Goal: Obtain resource: Obtain resource

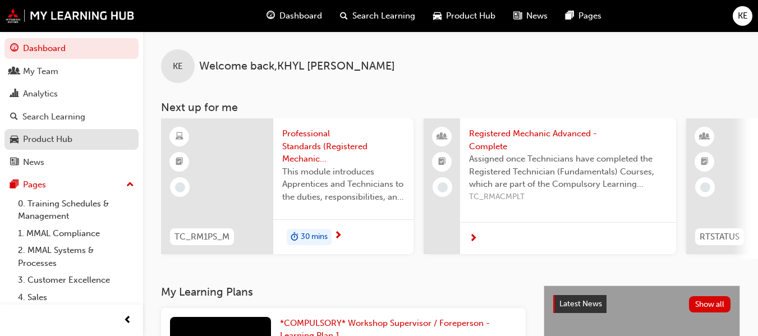
click at [79, 140] on div "Product Hub" at bounding box center [71, 139] width 123 height 14
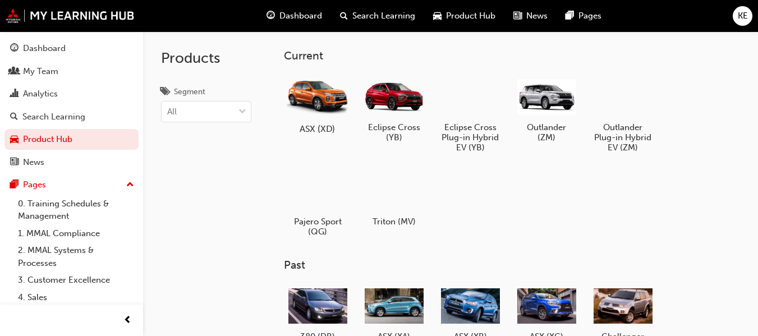
click at [319, 125] on h5 "ASX (XD)" at bounding box center [318, 128] width 62 height 11
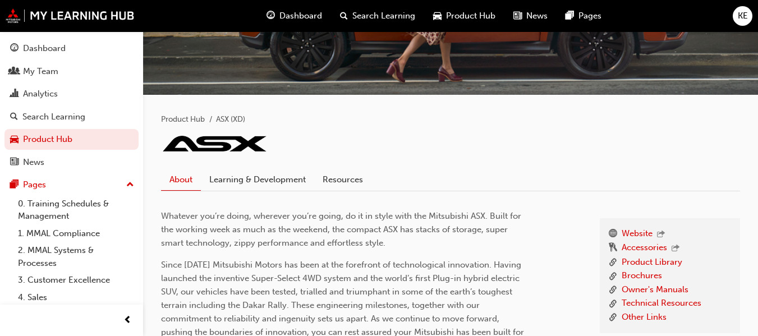
scroll to position [168, 0]
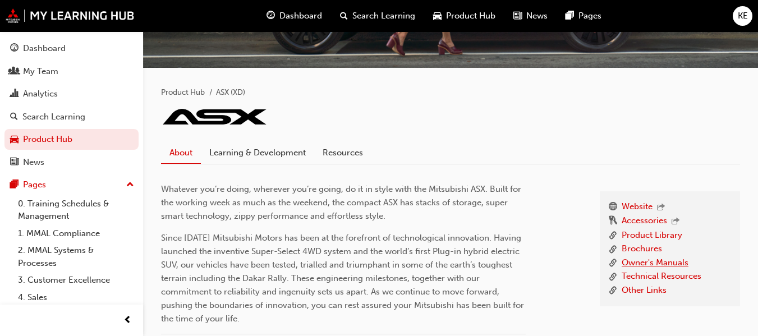
click at [680, 263] on link "Owner's Manuals" at bounding box center [655, 263] width 67 height 14
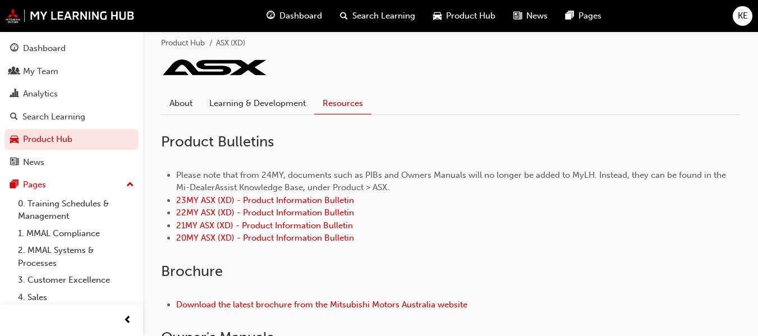
scroll to position [281, 0]
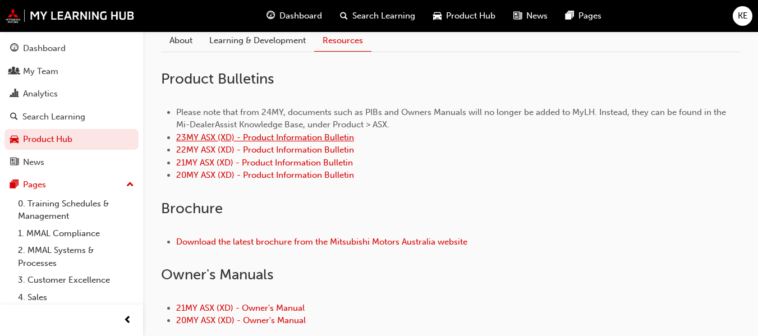
click at [297, 136] on link "23MY ASX (XD) - Product Information Bulletin" at bounding box center [265, 137] width 178 height 10
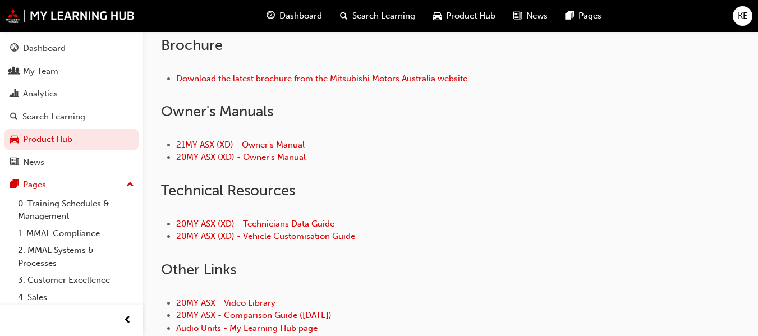
scroll to position [449, 0]
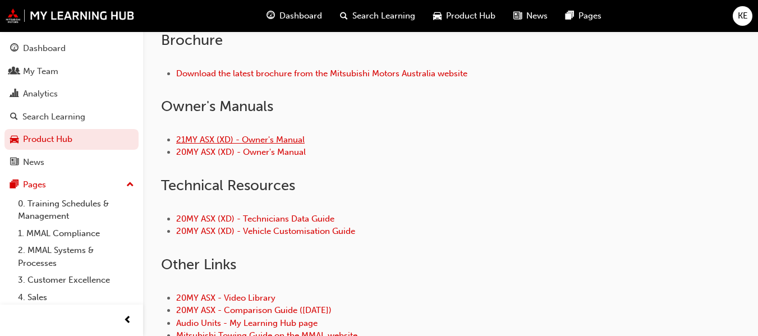
click at [245, 139] on link "21MY ASX (XD) - Owner's Manual" at bounding box center [240, 140] width 128 height 10
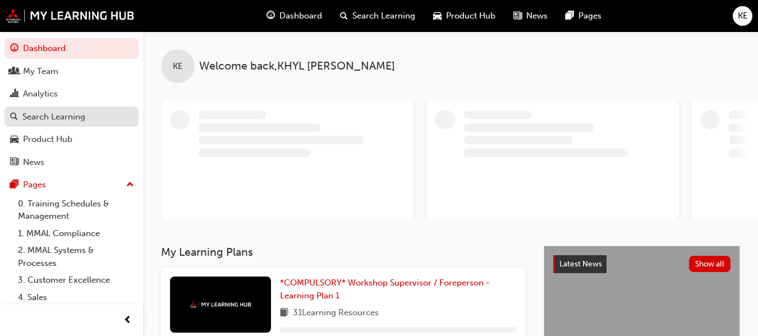
click at [58, 110] on div "Search Learning" at bounding box center [71, 117] width 123 height 14
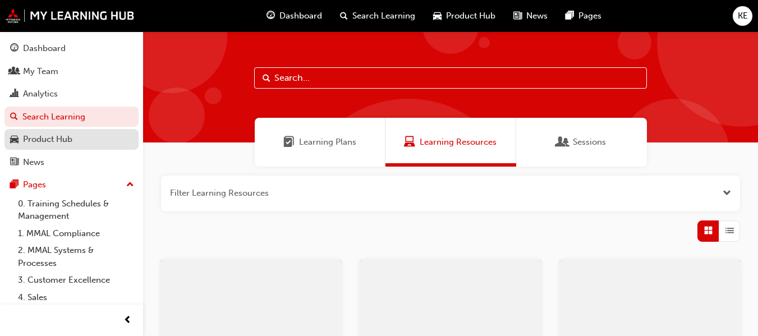
click at [58, 140] on div "Product Hub" at bounding box center [47, 139] width 49 height 13
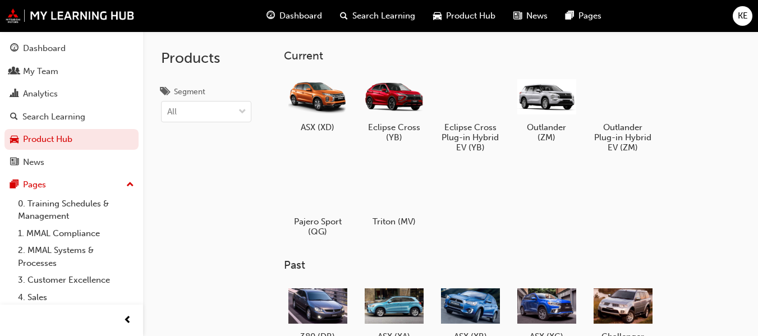
click at [315, 121] on div "ASX (XD)" at bounding box center [317, 103] width 67 height 65
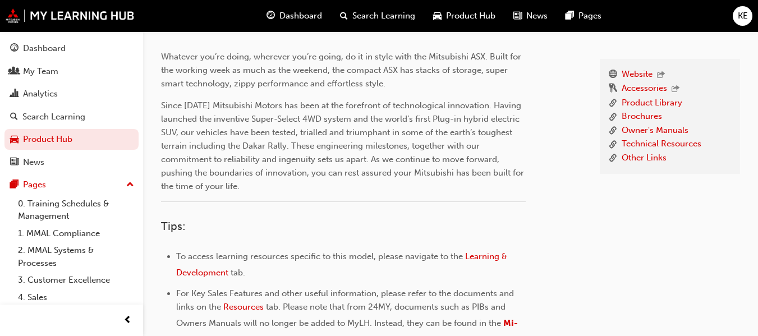
scroll to position [312, 0]
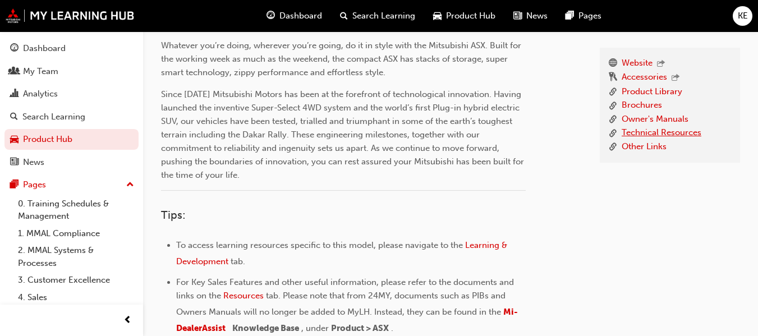
click at [643, 127] on link "Technical Resources" at bounding box center [662, 133] width 80 height 14
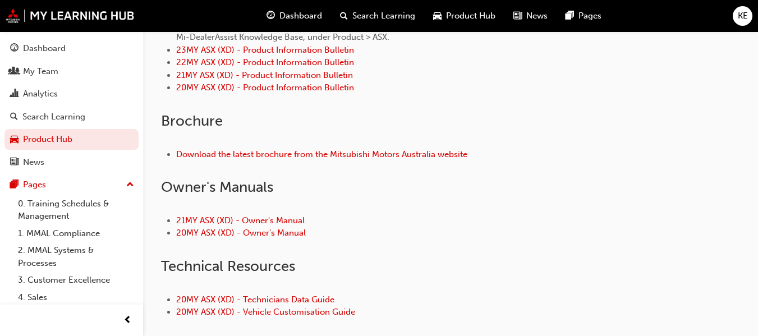
scroll to position [312, 0]
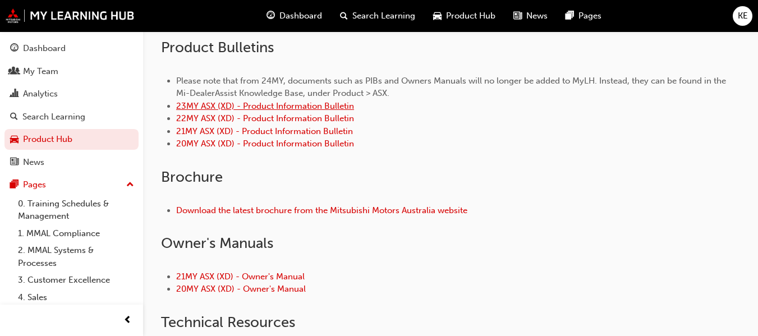
drag, startPoint x: 403, startPoint y: 126, endPoint x: 285, endPoint y: 104, distance: 119.8
click at [285, 104] on link "23MY ASX (XD) - Product Information Bulletin" at bounding box center [265, 106] width 178 height 10
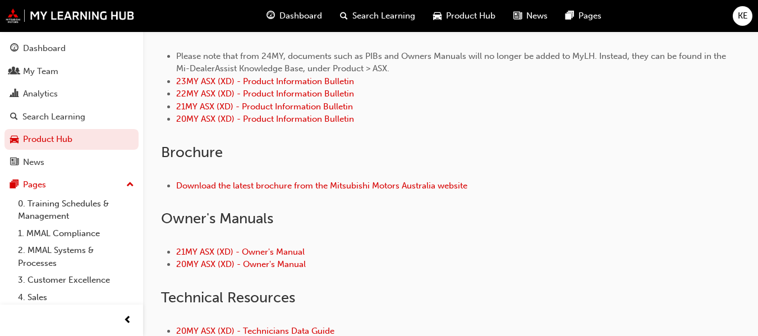
scroll to position [393, 0]
